Goal: Information Seeking & Learning: Learn about a topic

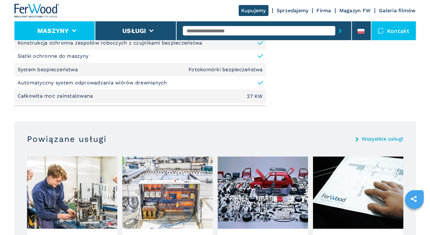
click at [83, 36] on li "Maszyny" at bounding box center [54, 30] width 81 height 19
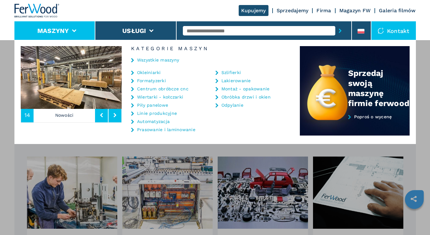
click at [179, 141] on div "14 Nowości Kategorie maszyn Wszystkie maszyny Okleiniarki Formatyzerki Centrum …" at bounding box center [215, 92] width 402 height 104
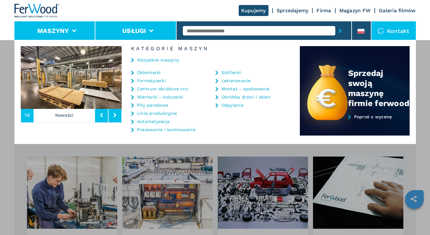
click at [145, 31] on button "Usługi" at bounding box center [134, 31] width 24 height 8
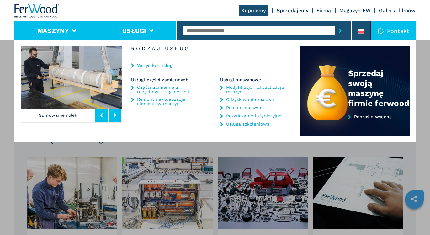
click at [93, 30] on li "Maszyny" at bounding box center [54, 30] width 81 height 19
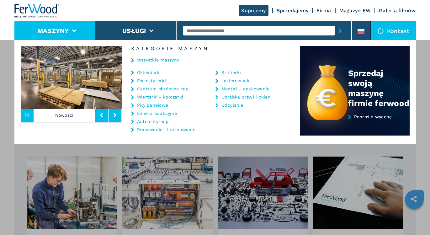
click at [177, 89] on link "Centrum obróbcze cnc" at bounding box center [162, 89] width 51 height 4
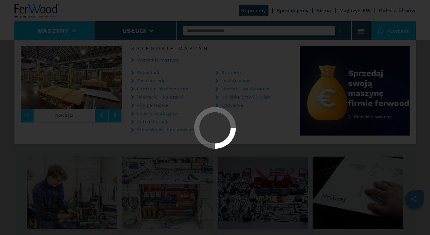
select select "**********"
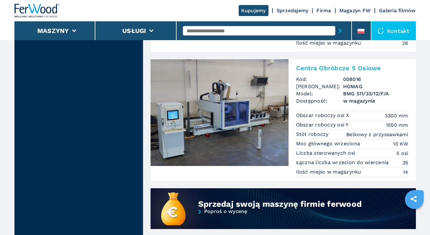
scroll to position [402, 0]
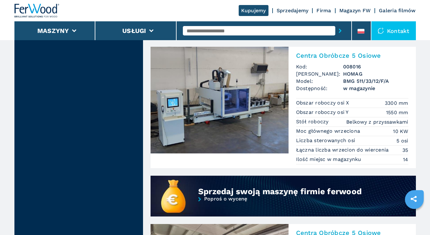
click at [348, 12] on link "Magazyn FW" at bounding box center [356, 11] width 32 height 6
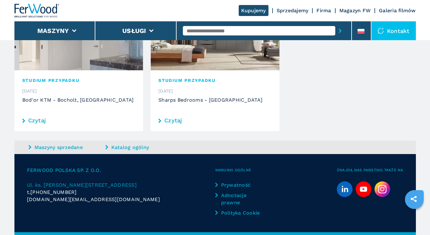
scroll to position [707, 0]
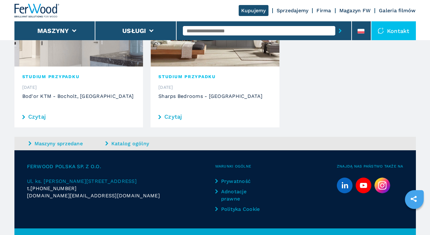
click at [284, 11] on link "Sprzedajemy" at bounding box center [293, 11] width 32 height 6
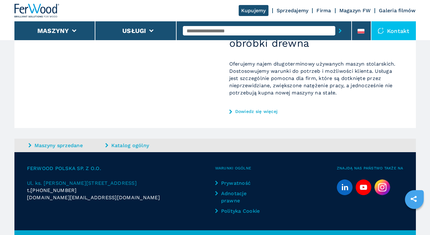
scroll to position [542, 0]
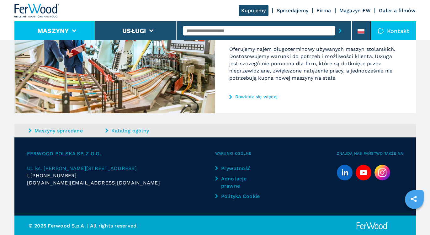
click at [89, 34] on li "Maszyny" at bounding box center [54, 30] width 81 height 19
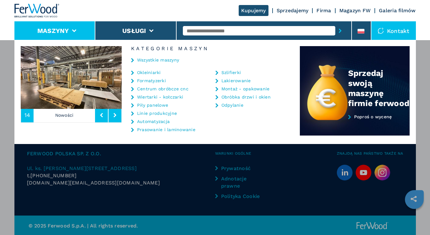
click at [157, 130] on link "Prasowanie i laminowanie" at bounding box center [166, 129] width 58 height 4
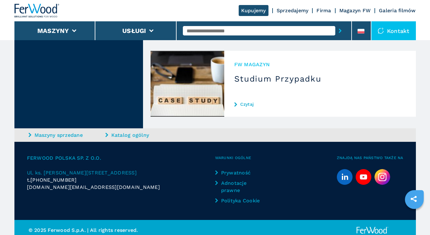
scroll to position [1487, 0]
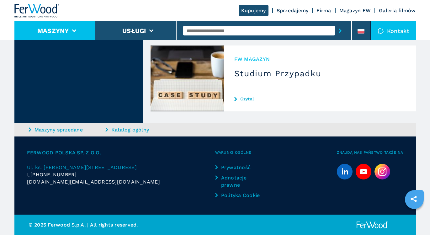
click at [74, 30] on icon at bounding box center [74, 31] width 4 height 3
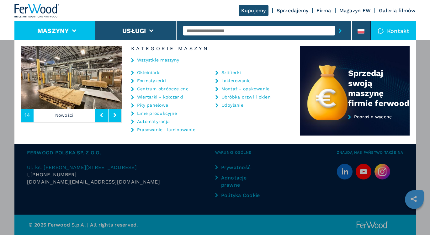
click at [158, 107] on link "Piły panelowe" at bounding box center [152, 105] width 31 height 4
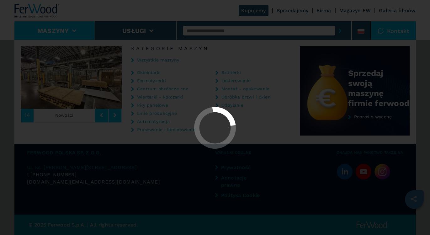
select select "**********"
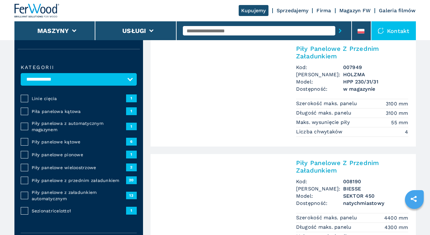
scroll to position [25, 0]
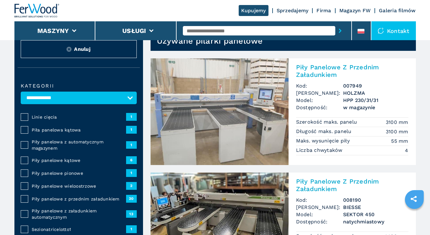
click at [311, 69] on h2 "Piły Panelowe Z Przednim Załadunkiem" at bounding box center [352, 70] width 112 height 15
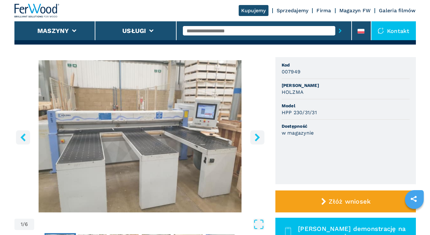
scroll to position [50, 0]
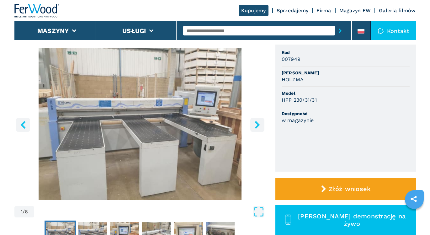
click at [256, 125] on icon "right-button" at bounding box center [258, 125] width 8 height 8
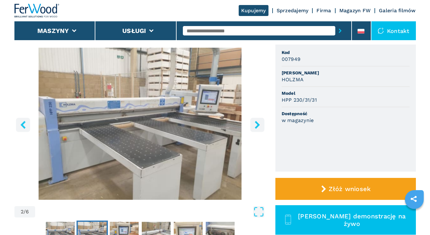
click at [256, 125] on icon "right-button" at bounding box center [258, 125] width 8 height 8
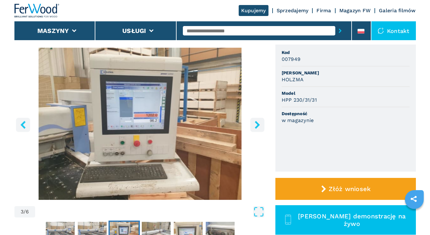
scroll to position [63, 0]
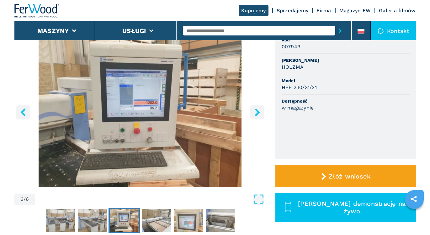
click at [257, 114] on icon "right-button" at bounding box center [257, 112] width 5 height 8
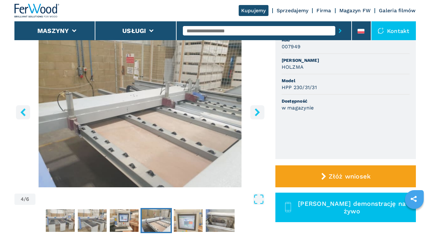
click at [257, 114] on icon "right-button" at bounding box center [257, 112] width 5 height 8
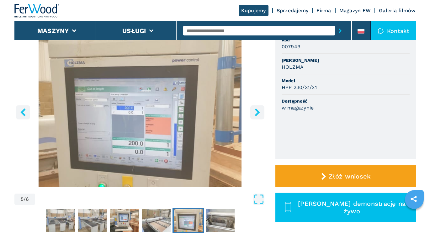
click at [256, 116] on icon "right-button" at bounding box center [257, 112] width 5 height 8
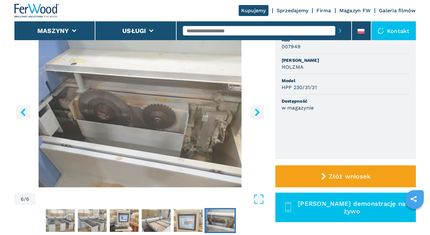
click at [256, 116] on icon "right-button" at bounding box center [257, 112] width 5 height 8
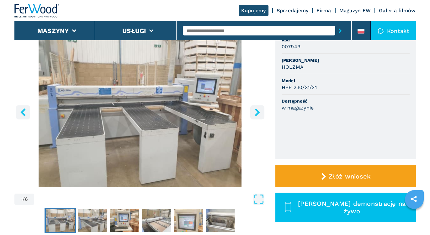
click at [256, 116] on icon "right-button" at bounding box center [257, 112] width 5 height 8
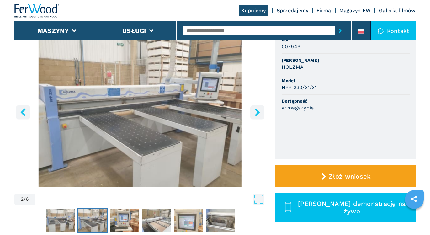
click at [256, 116] on icon "right-button" at bounding box center [257, 112] width 5 height 8
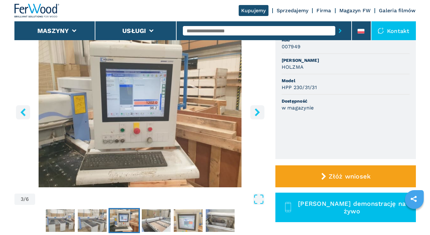
click at [256, 116] on icon "right-button" at bounding box center [257, 112] width 5 height 8
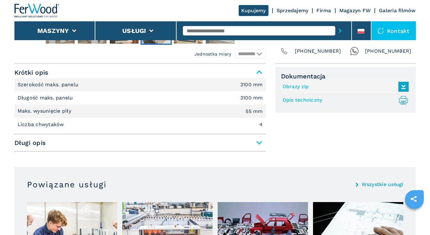
scroll to position [276, 0]
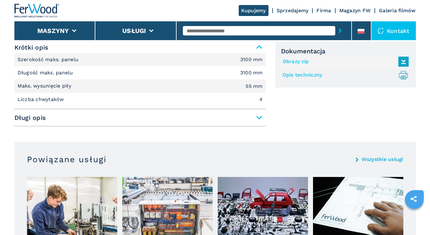
click at [262, 120] on span "Długi opis" at bounding box center [140, 117] width 252 height 11
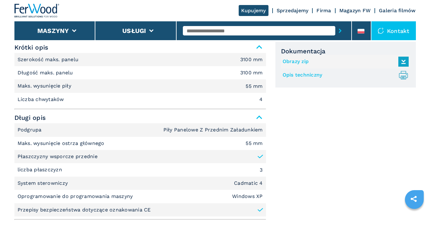
click at [274, 150] on div "**********" at bounding box center [215, 131] width 402 height 184
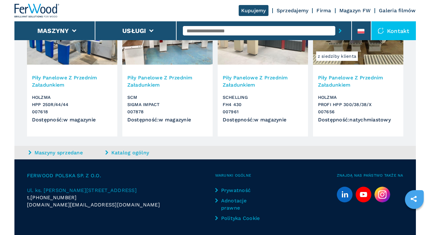
scroll to position [803, 0]
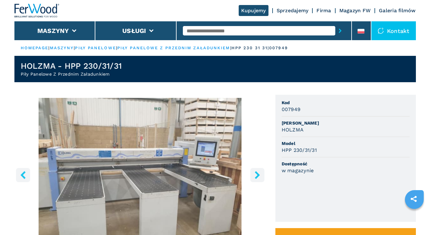
select select "**********"
